Goal: Navigation & Orientation: Understand site structure

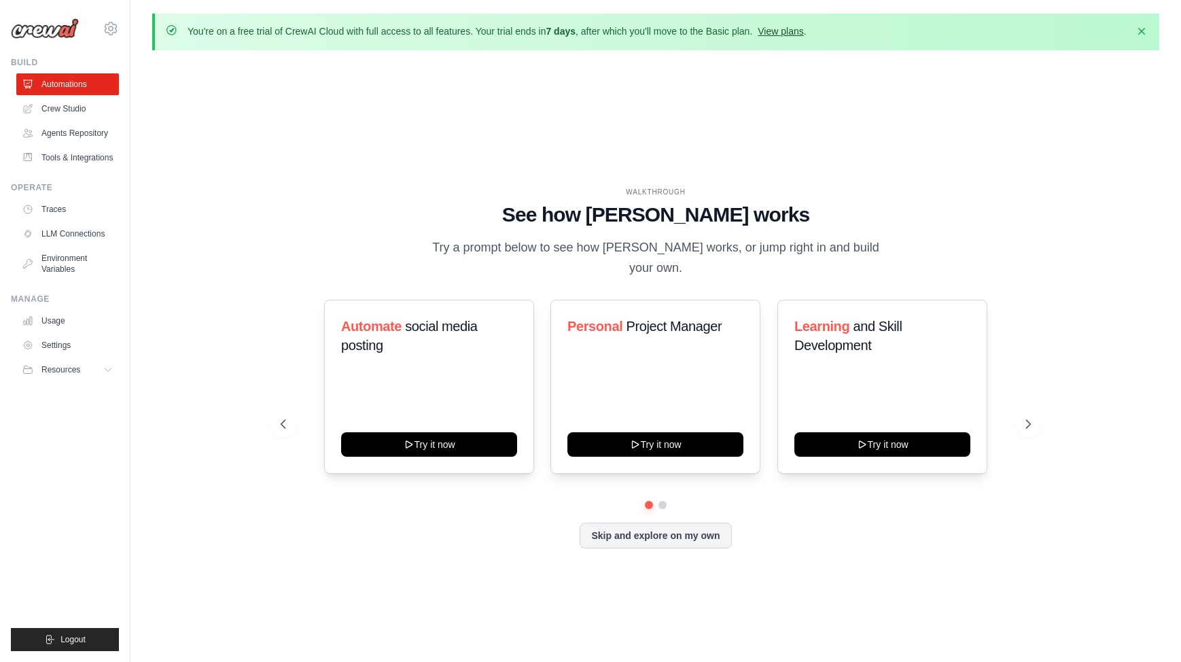
click at [792, 33] on link "View plans" at bounding box center [781, 31] width 46 height 11
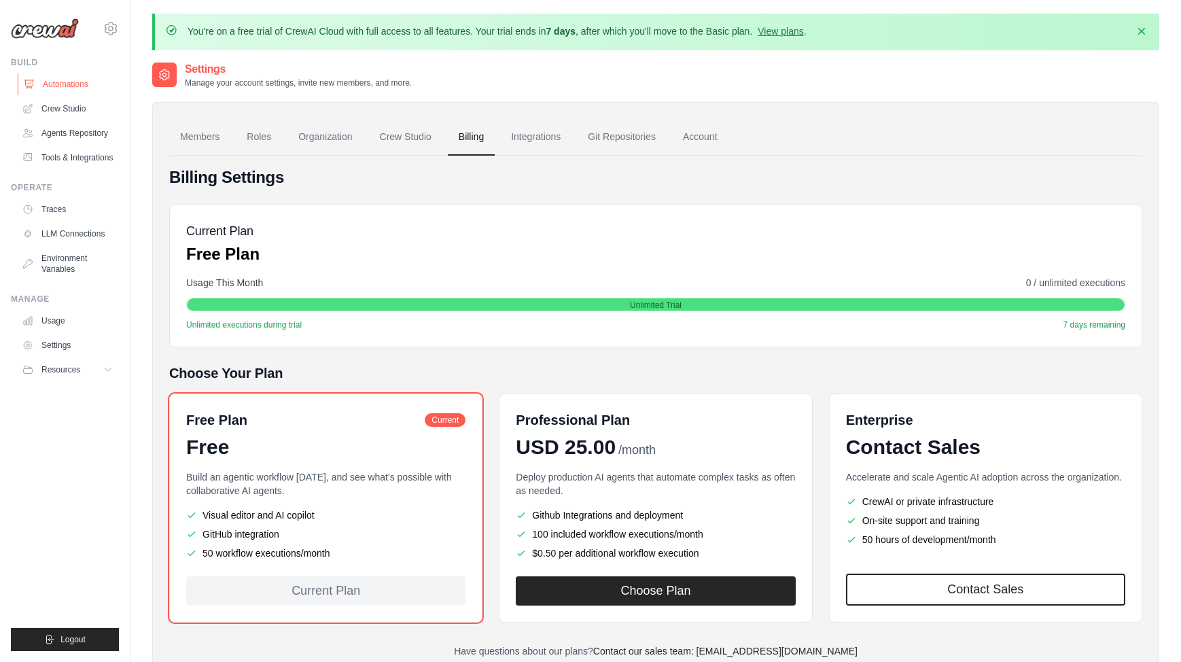
click at [82, 86] on link "Automations" at bounding box center [69, 84] width 103 height 22
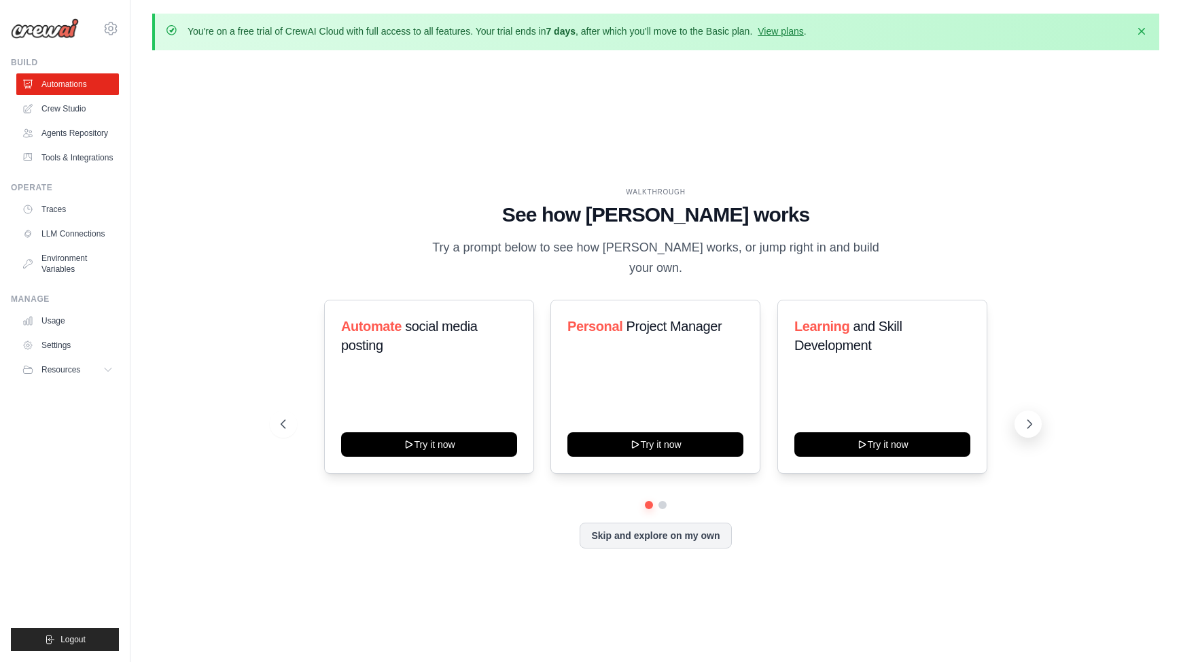
click at [1027, 421] on button at bounding box center [1028, 423] width 27 height 27
click at [81, 231] on link "LLM Connections" at bounding box center [69, 234] width 103 height 22
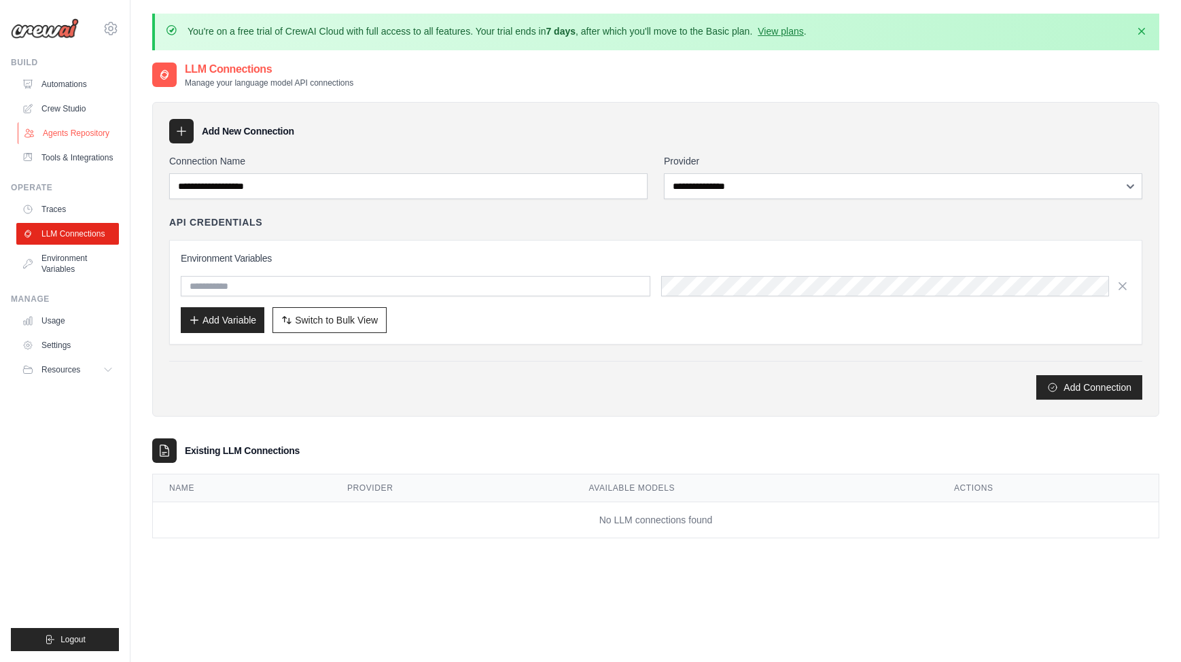
click at [87, 136] on link "Agents Repository" at bounding box center [69, 133] width 103 height 22
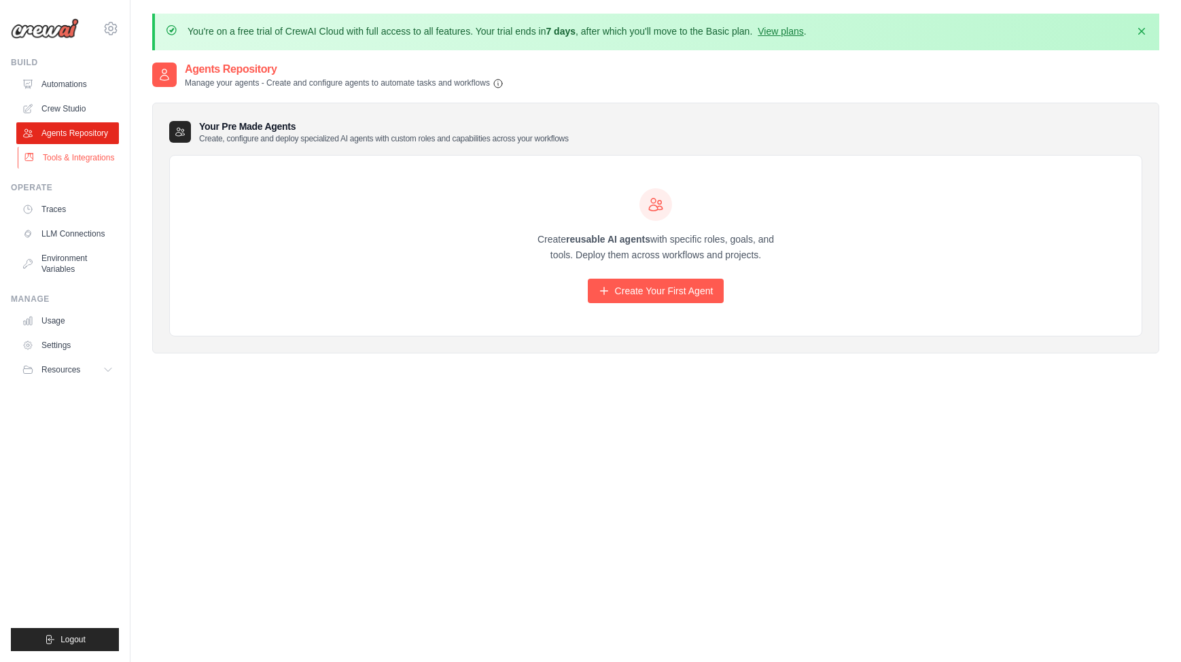
click at [101, 158] on link "Tools & Integrations" at bounding box center [69, 158] width 103 height 22
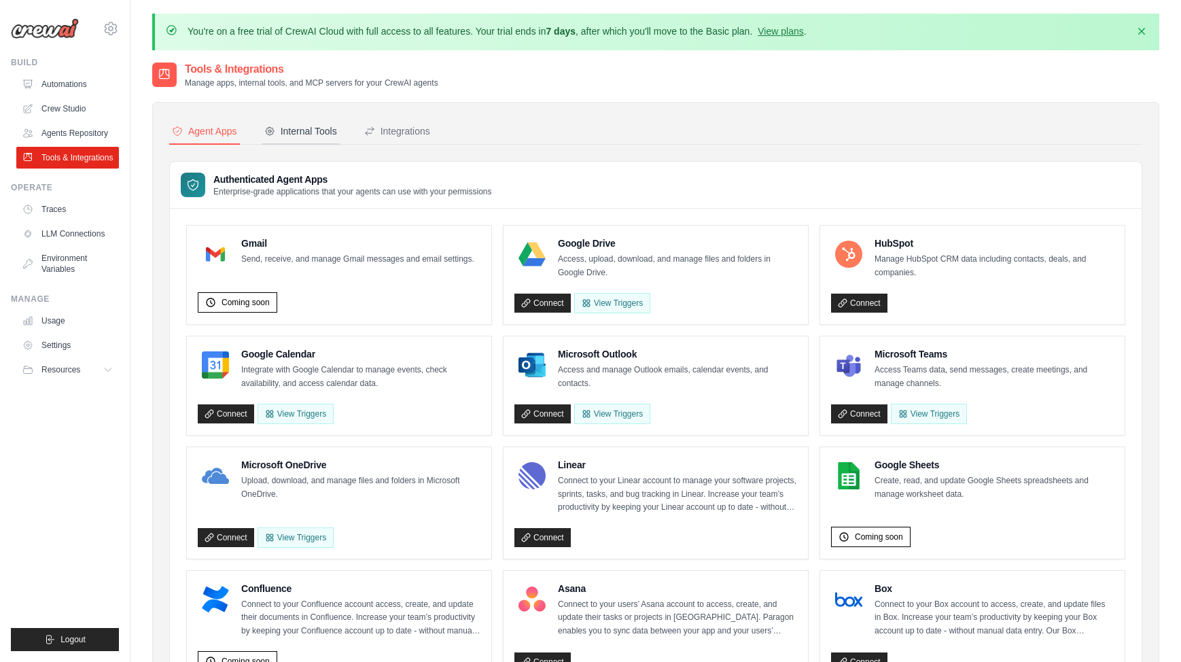
click at [312, 120] on button "Internal Tools" at bounding box center [301, 132] width 78 height 26
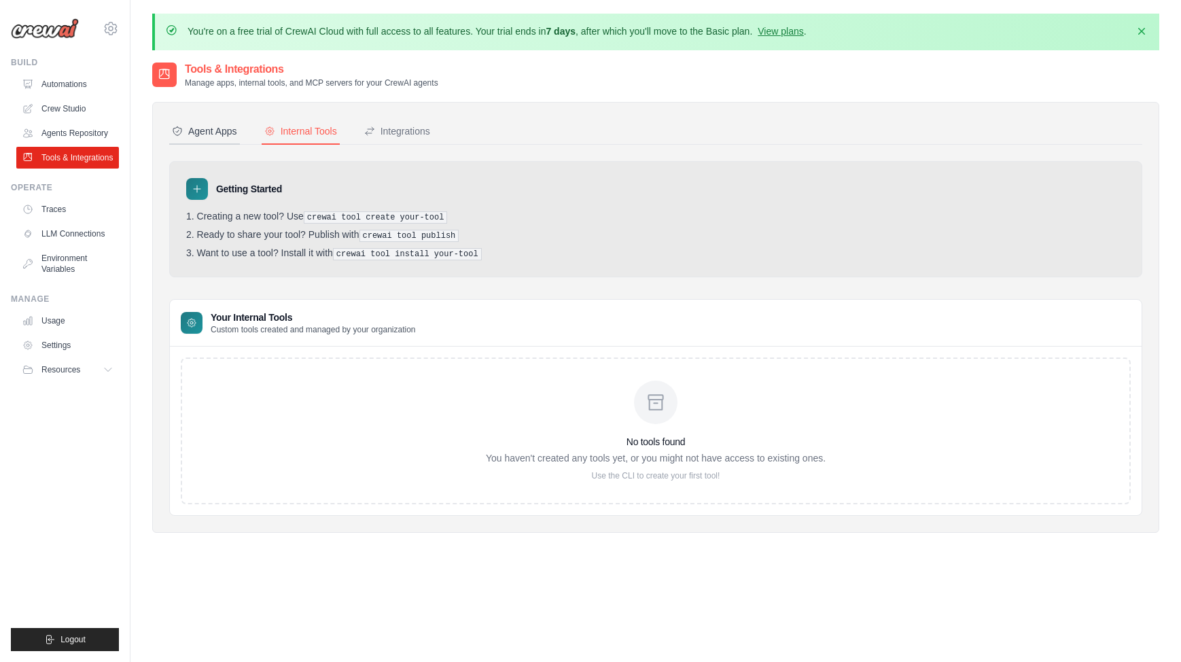
click at [217, 126] on div "Agent Apps" at bounding box center [204, 131] width 65 height 14
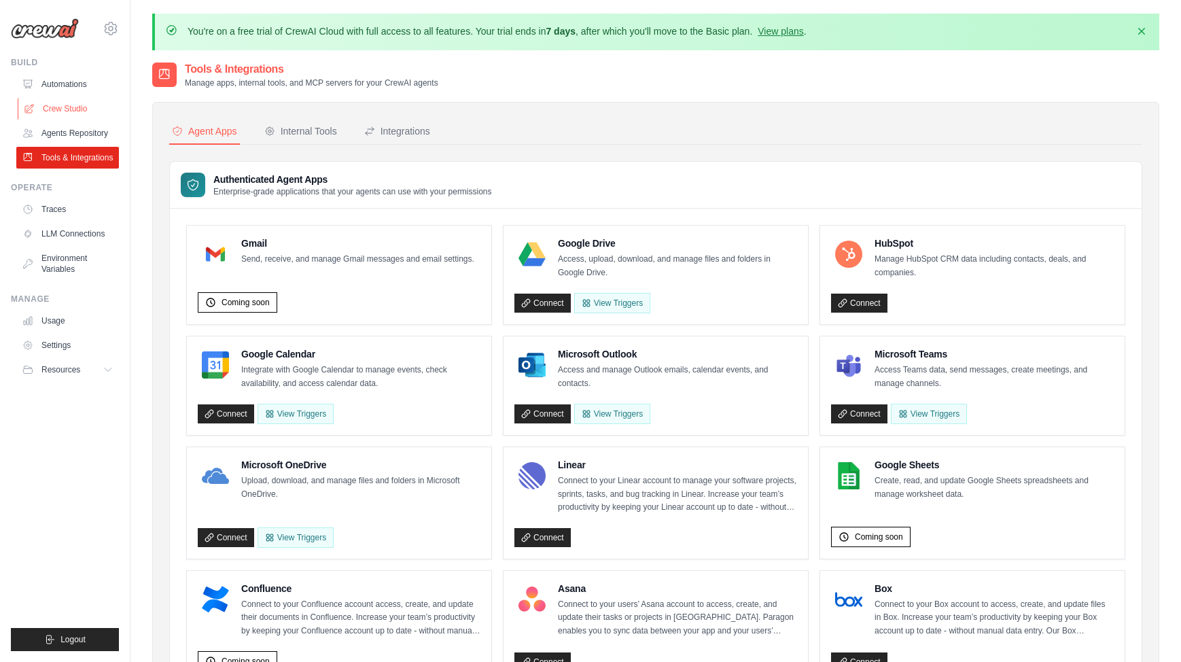
click at [77, 109] on link "Crew Studio" at bounding box center [69, 109] width 103 height 22
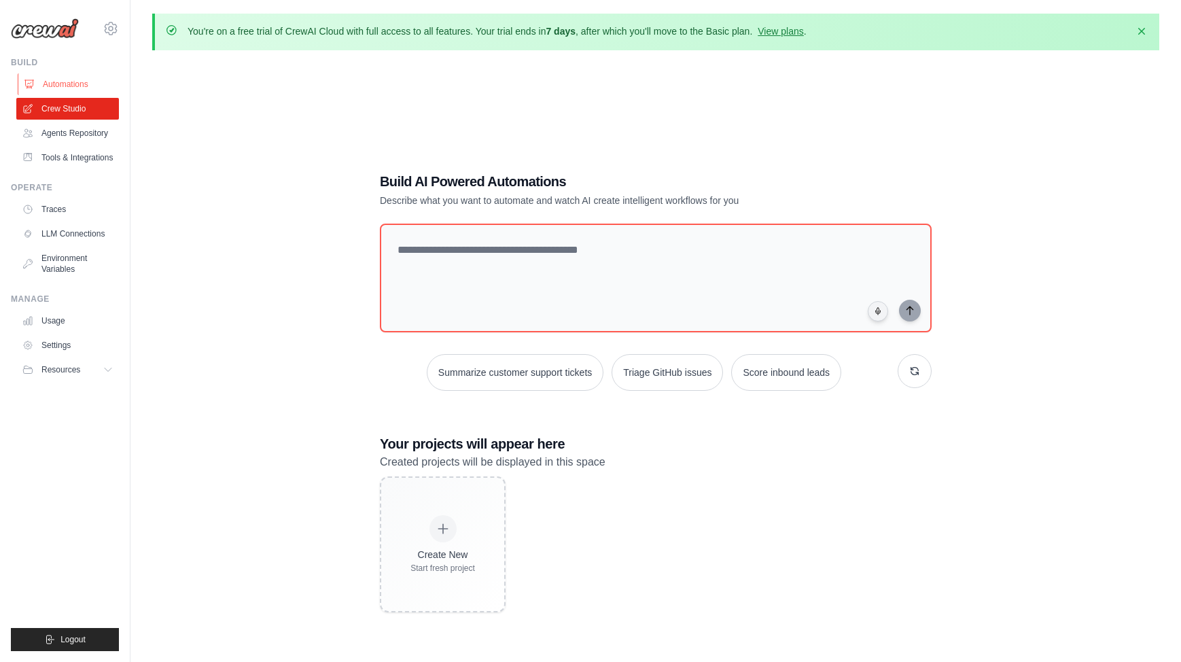
click at [78, 83] on link "Automations" at bounding box center [69, 84] width 103 height 22
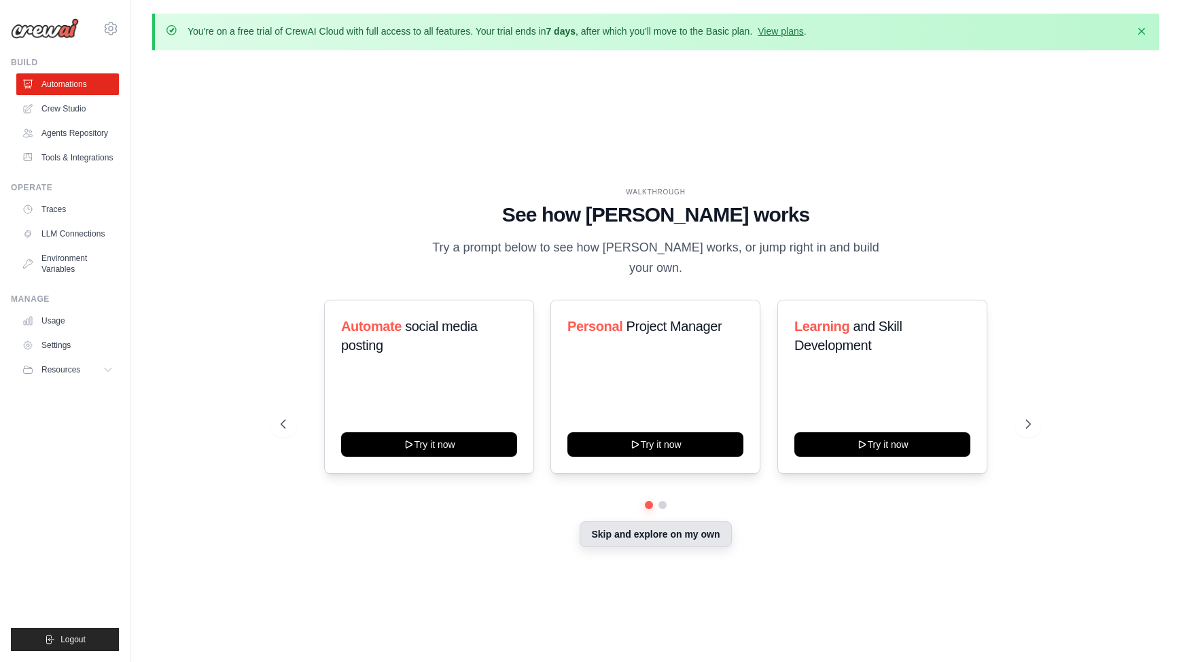
click at [637, 523] on button "Skip and explore on my own" at bounding box center [656, 534] width 152 height 26
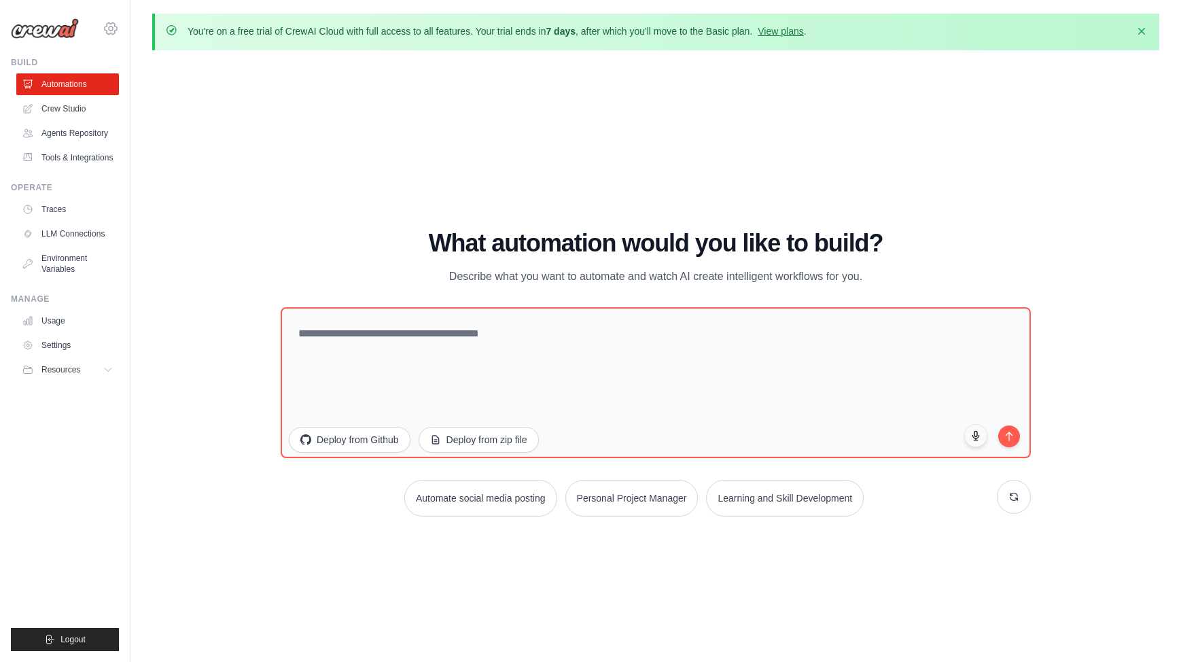
click at [109, 24] on icon at bounding box center [111, 28] width 16 height 16
click at [217, 198] on div "WALKTHROUGH See how [PERSON_NAME] works Try a prompt below to see how [PERSON_N…" at bounding box center [655, 378] width 1007 height 635
click at [60, 217] on link "Traces" at bounding box center [69, 209] width 103 height 22
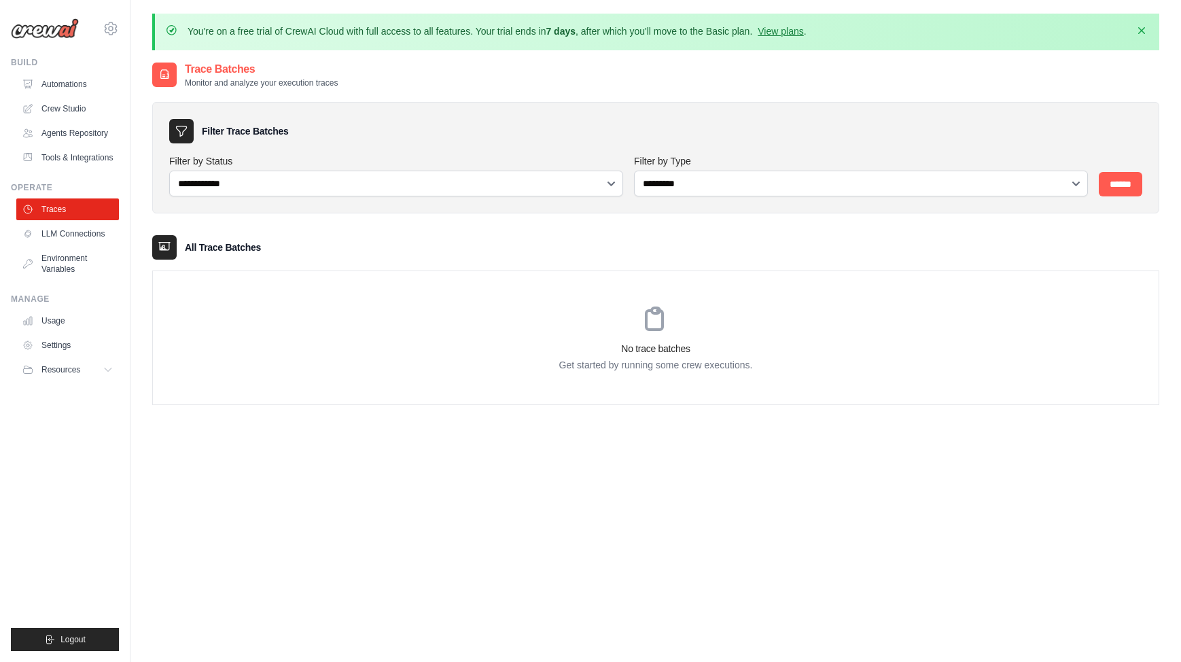
click at [1145, 28] on icon "button" at bounding box center [1142, 31] width 14 height 14
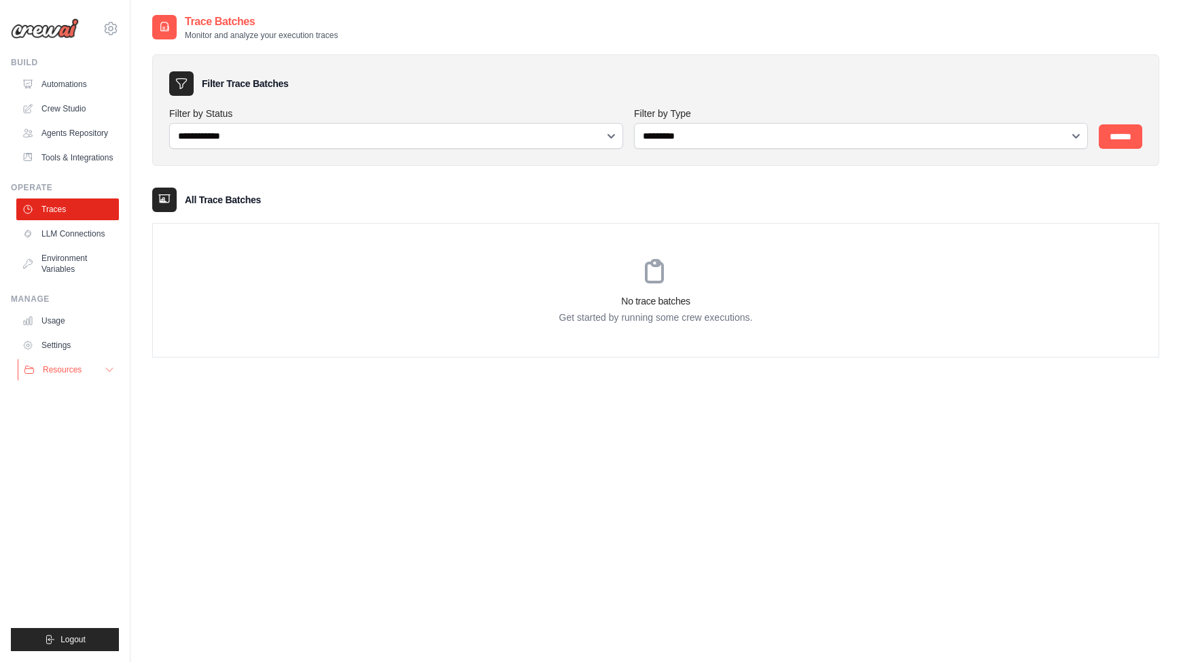
click at [103, 372] on button "Resources" at bounding box center [69, 370] width 103 height 22
click at [67, 325] on link "Usage" at bounding box center [69, 321] width 103 height 22
click at [60, 339] on link "Settings" at bounding box center [69, 345] width 103 height 22
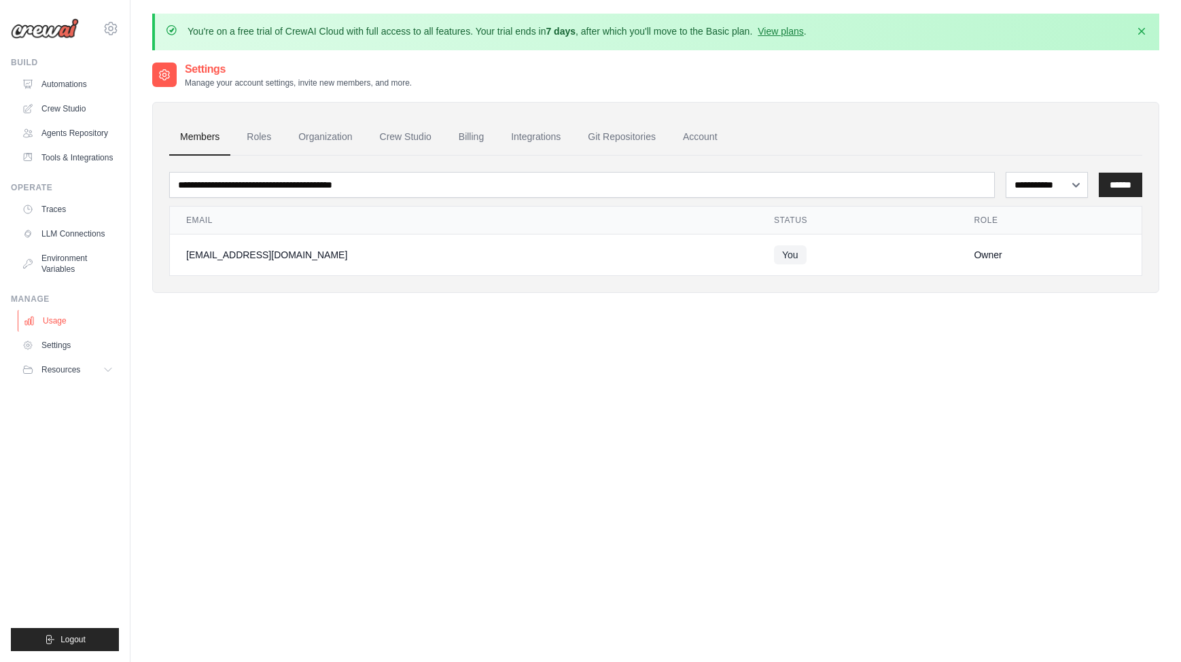
click at [59, 321] on link "Usage" at bounding box center [69, 321] width 103 height 22
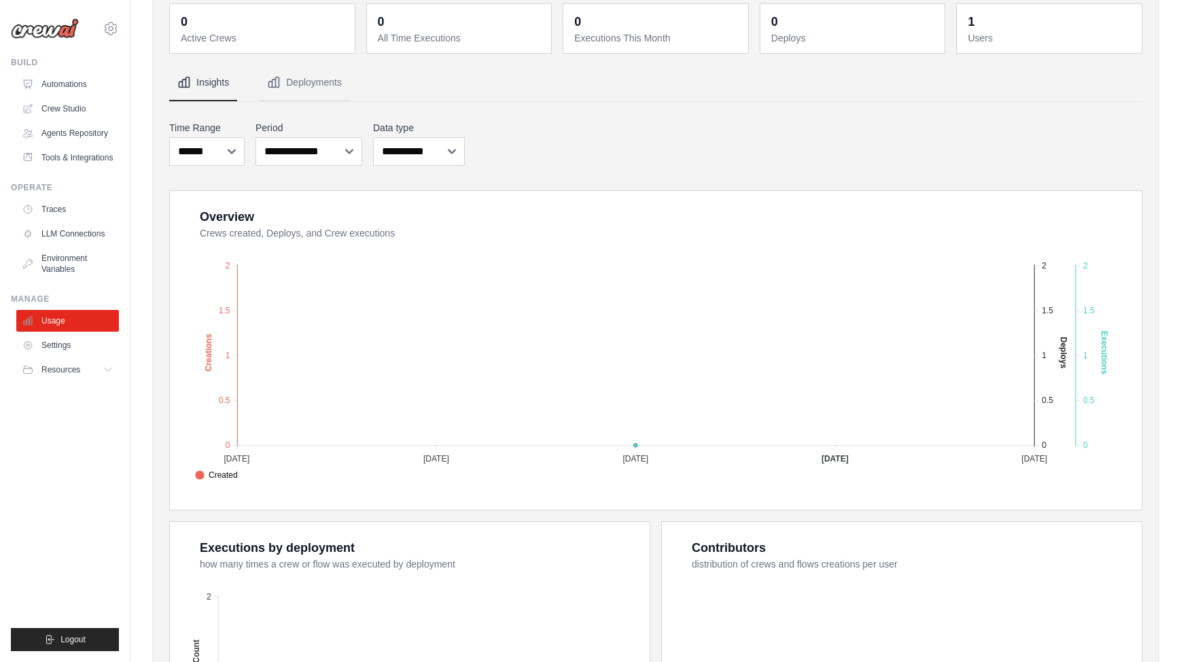
scroll to position [9, 0]
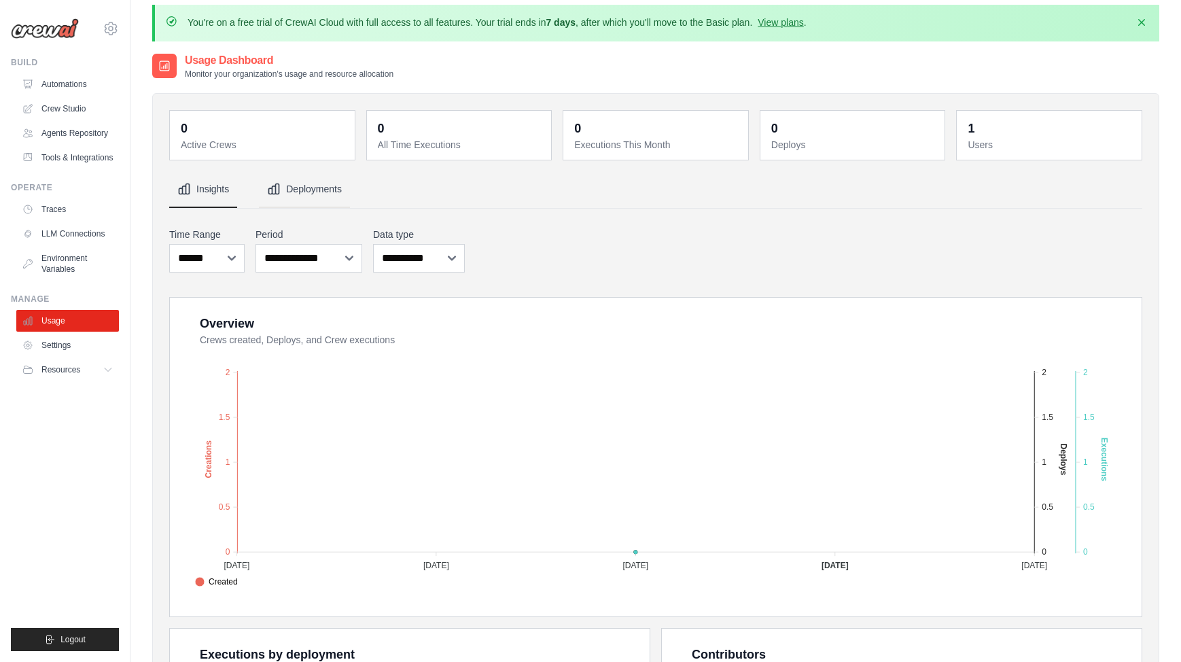
click at [332, 192] on button "Deployments" at bounding box center [304, 189] width 91 height 37
